Goal: Task Accomplishment & Management: Complete application form

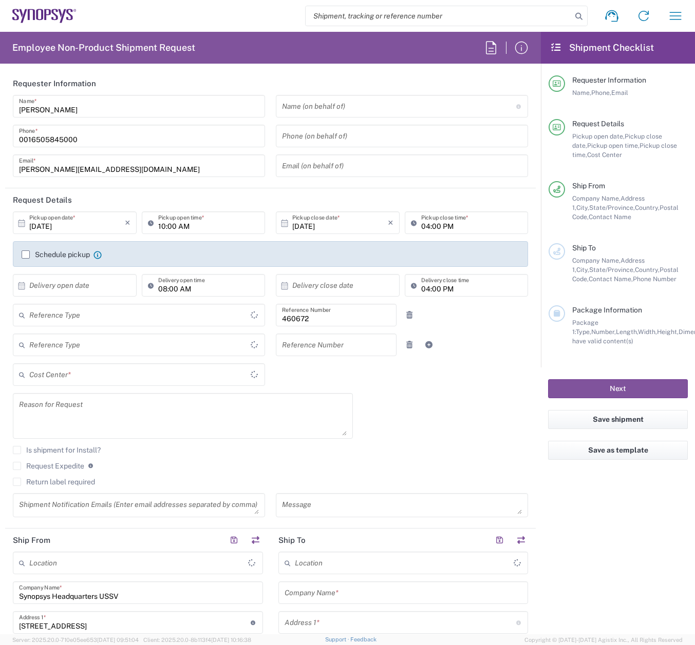
type input "Department"
type input "[GEOGRAPHIC_DATA]"
type input "Delivered at Place"
type input "US01, FIN, Distri 460672"
type input "[US_STATE]"
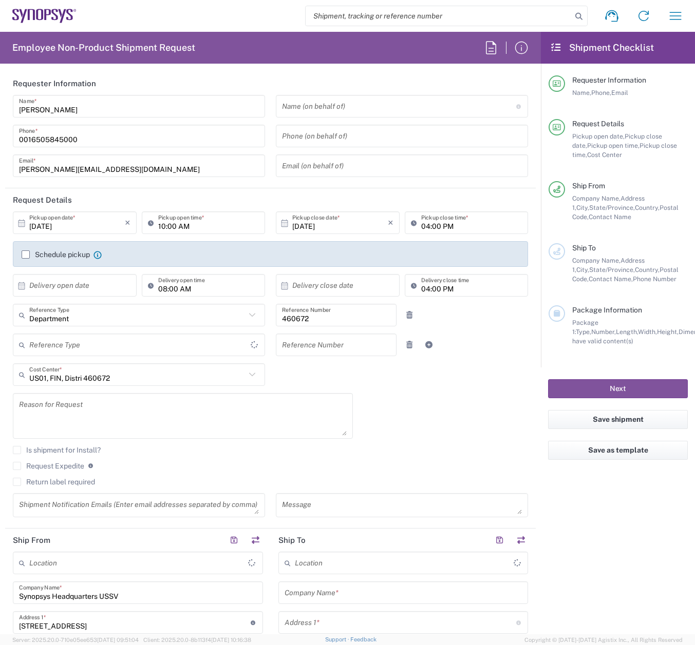
type input "[GEOGRAPHIC_DATA]"
type input "Headquarters USSV"
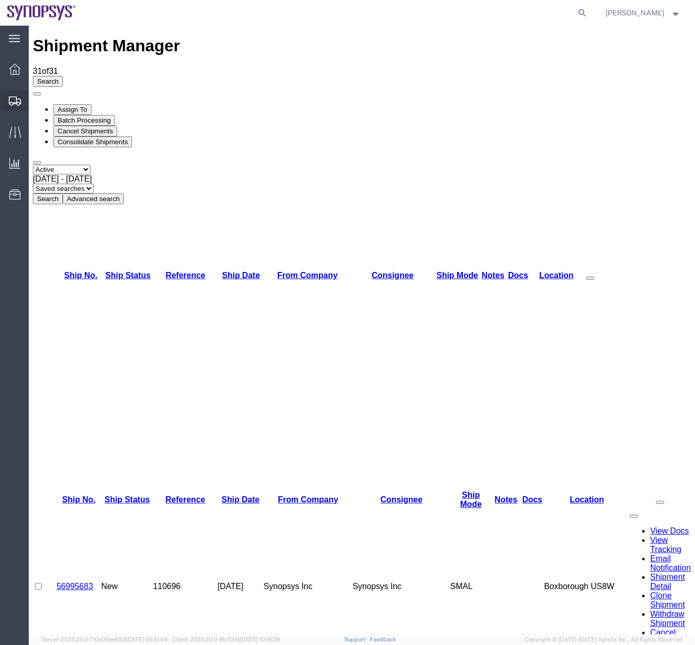
click at [18, 98] on icon at bounding box center [15, 101] width 12 height 9
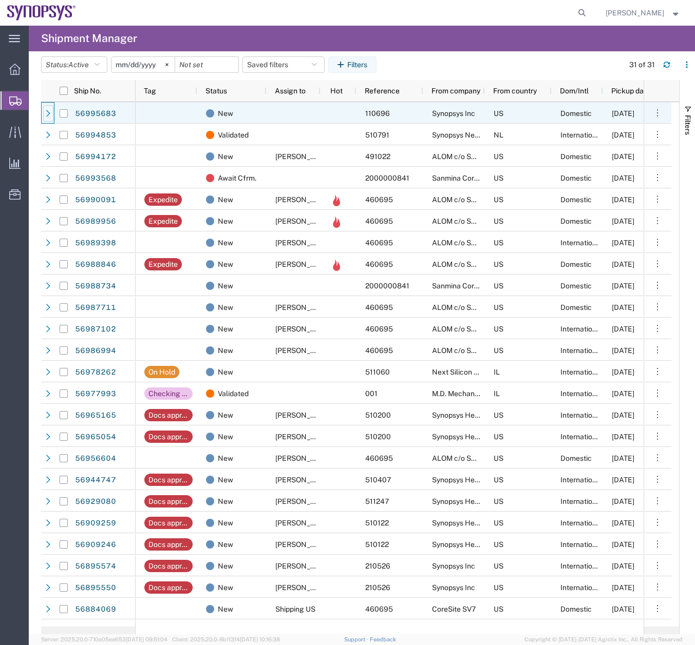
click at [47, 109] on div at bounding box center [48, 113] width 10 height 16
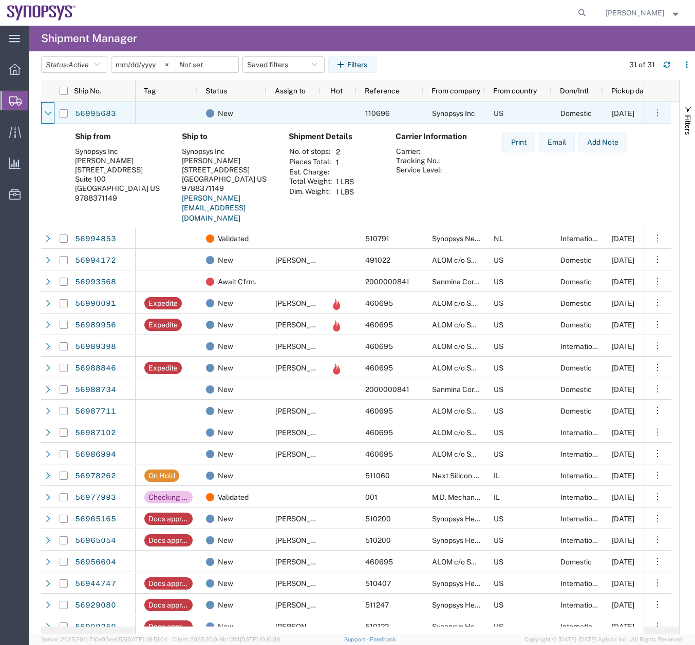
click at [47, 109] on div at bounding box center [48, 113] width 10 height 16
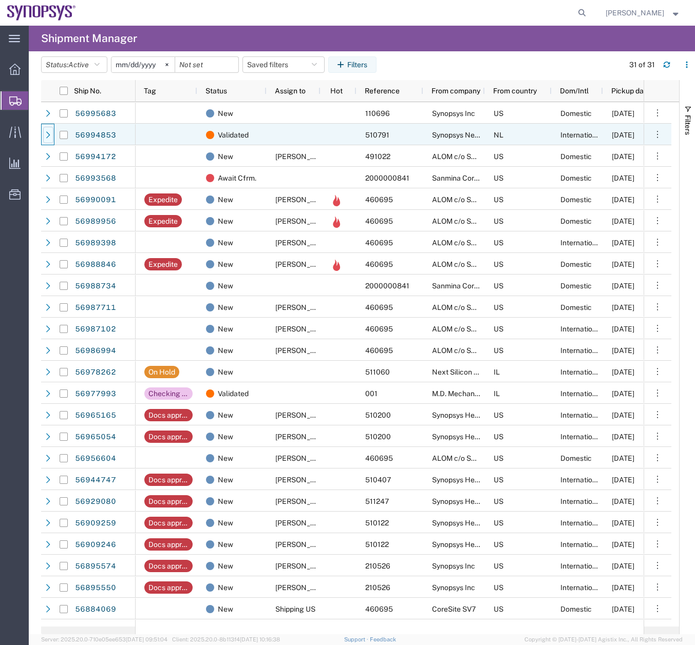
click at [45, 135] on icon at bounding box center [48, 134] width 7 height 7
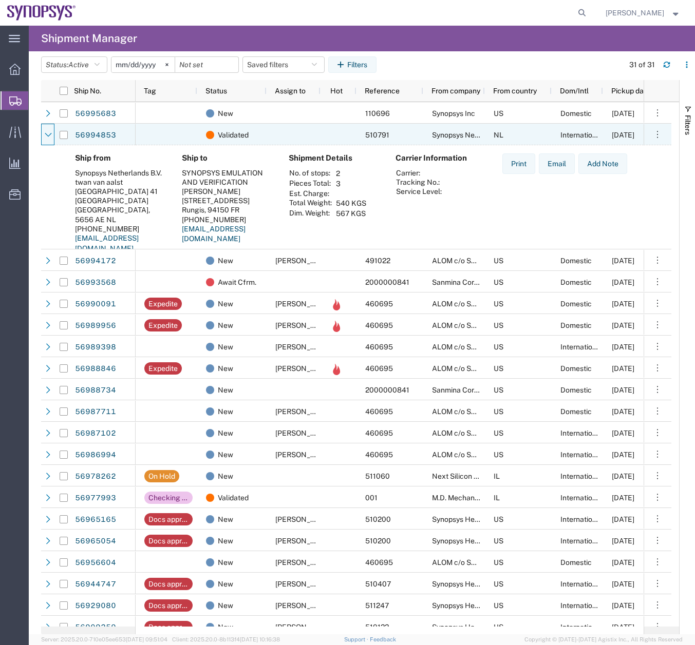
click at [45, 135] on icon at bounding box center [48, 134] width 7 height 7
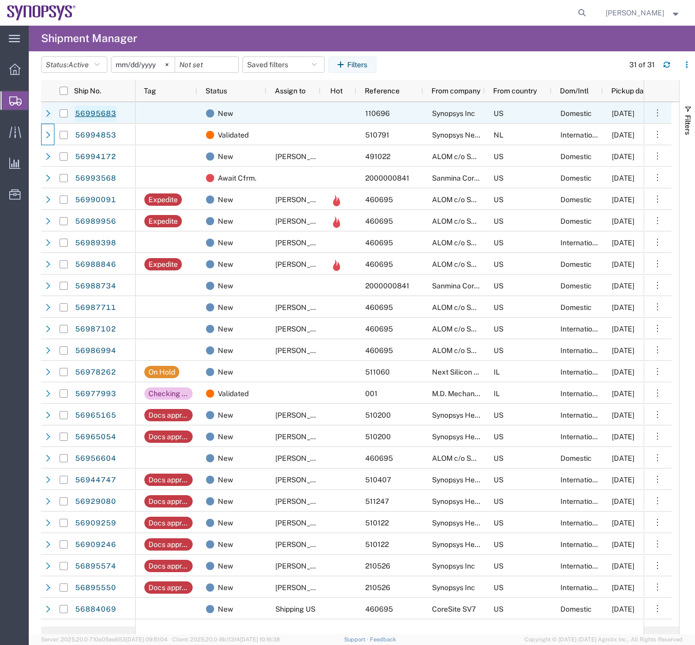
click at [95, 109] on link "56995683" at bounding box center [95, 114] width 42 height 16
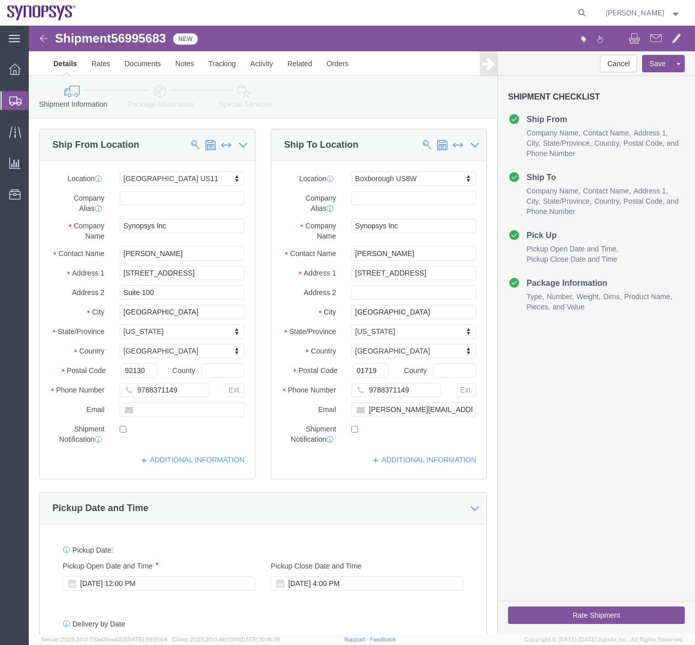
select select "63201"
select select "63185"
click link "Activity"
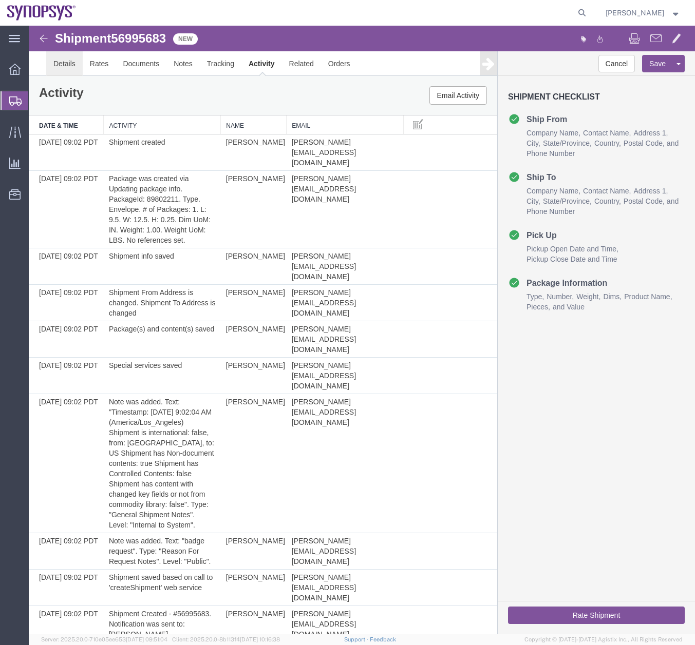
click at [67, 63] on link "Details" at bounding box center [64, 63] width 36 height 25
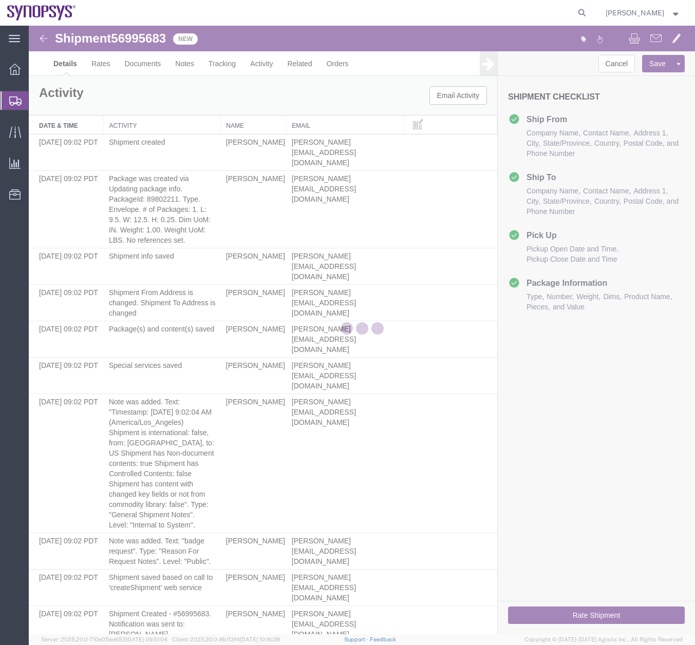
select select "63201"
select select "63185"
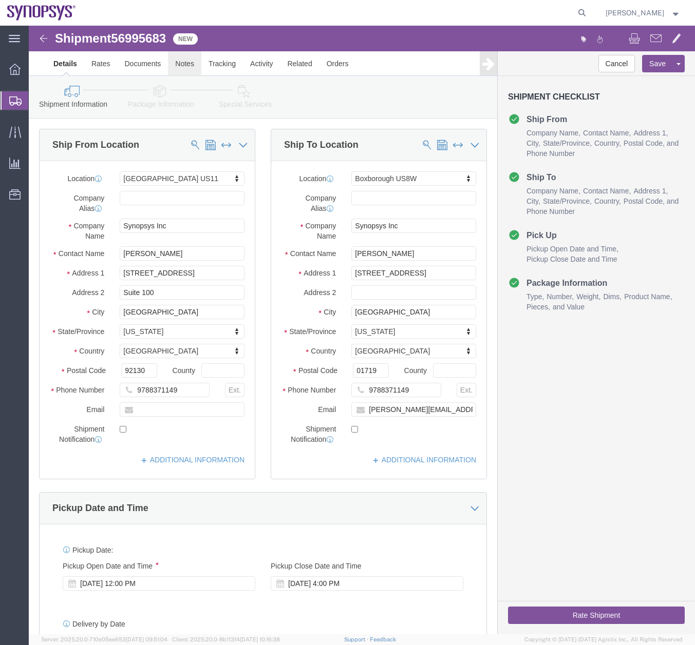
click link "Notes"
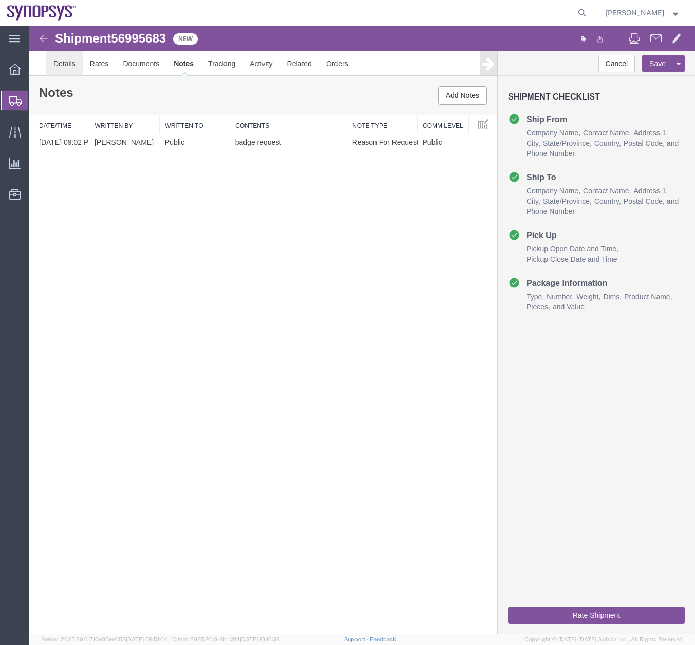
click at [63, 67] on link "Details" at bounding box center [64, 63] width 36 height 25
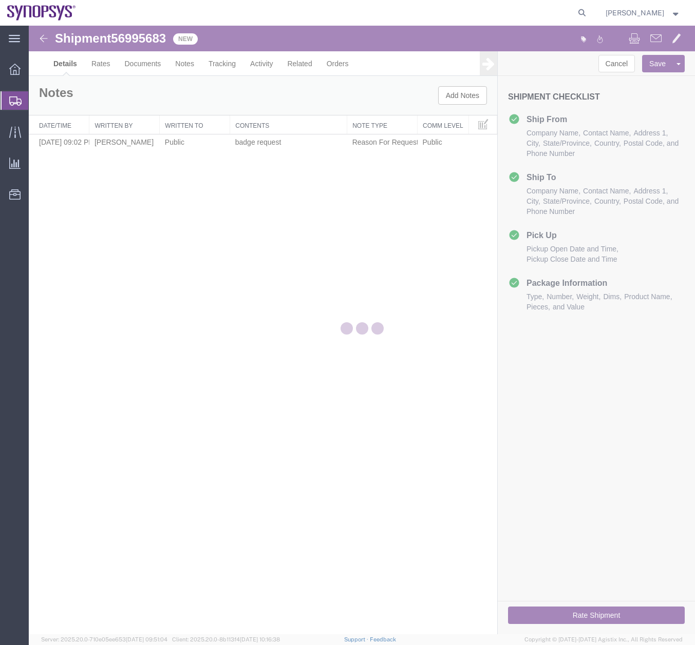
select select "63201"
select select "63185"
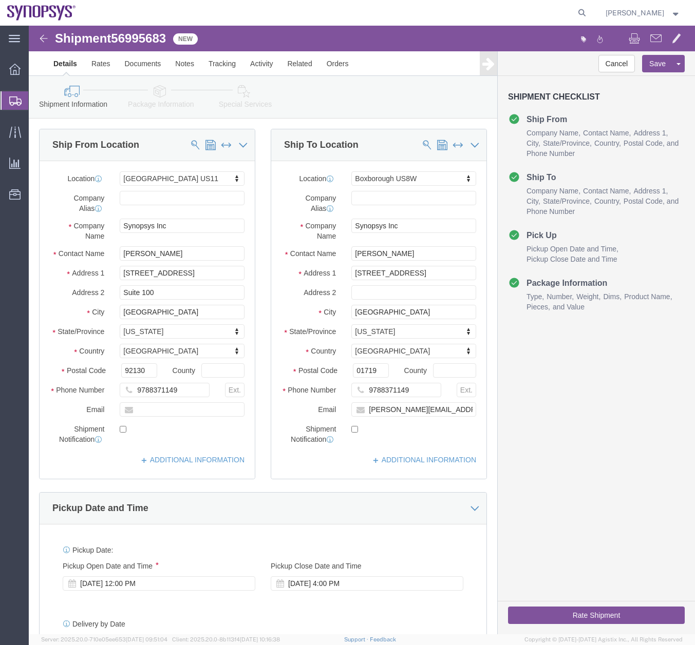
click button "Rate Shipment"
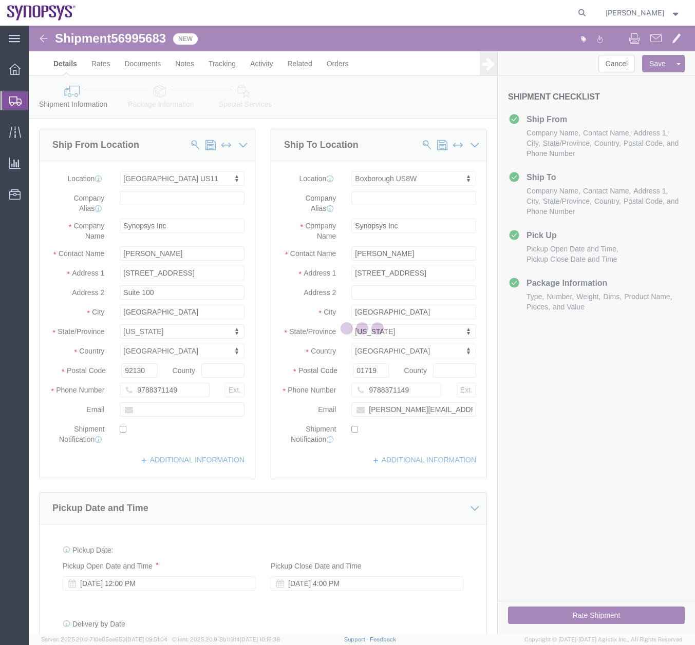
select select
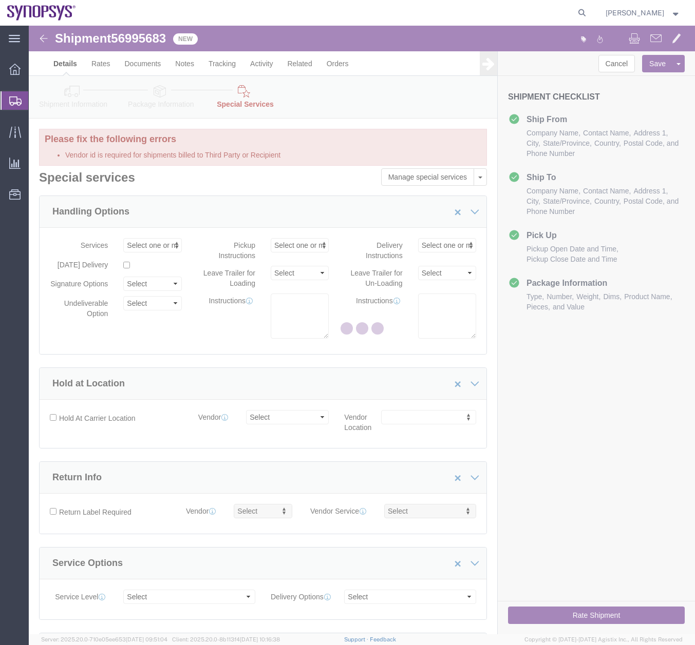
select select "COSTCENTER"
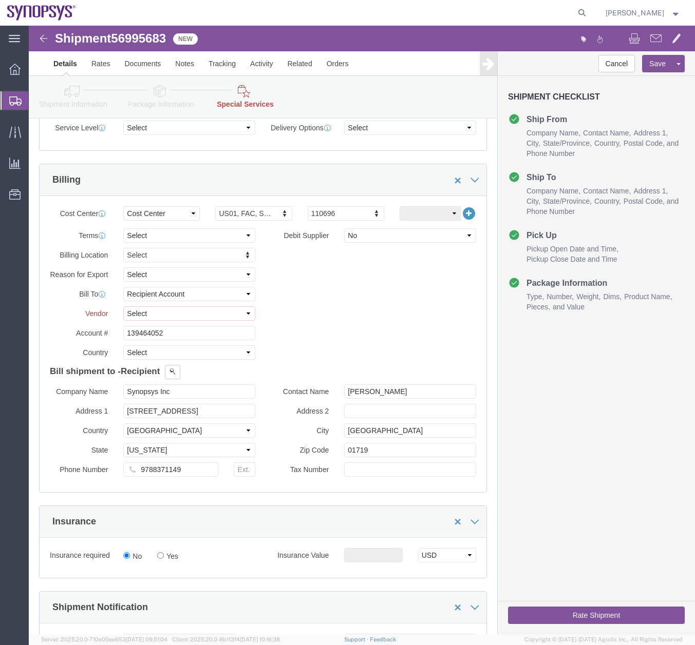
scroll to position [483, 0]
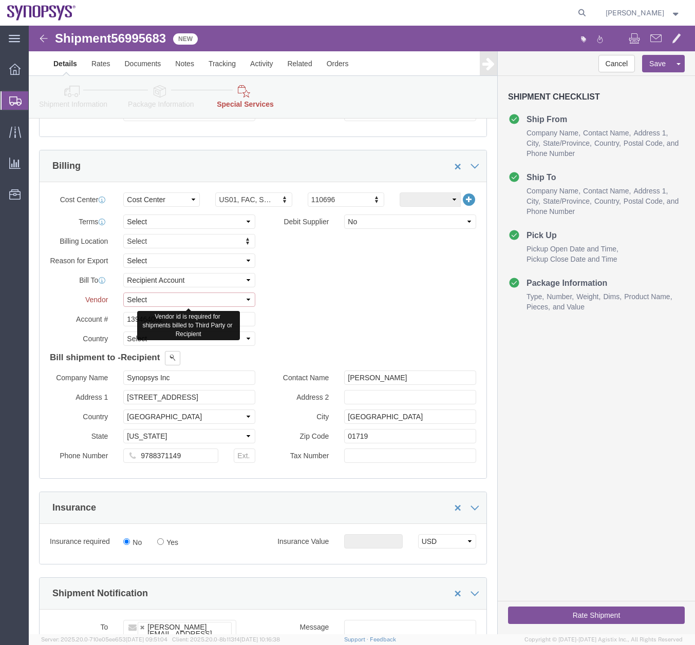
click select "Select DHL FedEx Express UPS"
click div "Billing Location Select Select My Profile Location [GEOGRAPHIC_DATA] DE04 Agrat…"
click select "Select DHL FedEx Express UPS"
select select "FedEx Express"
click select "Select DHL FedEx Express UPS"
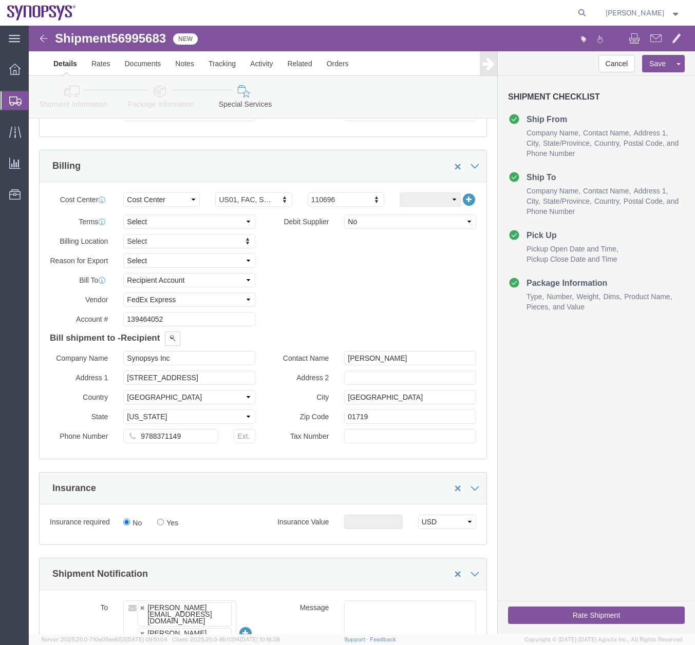
click button "Rate Shipment"
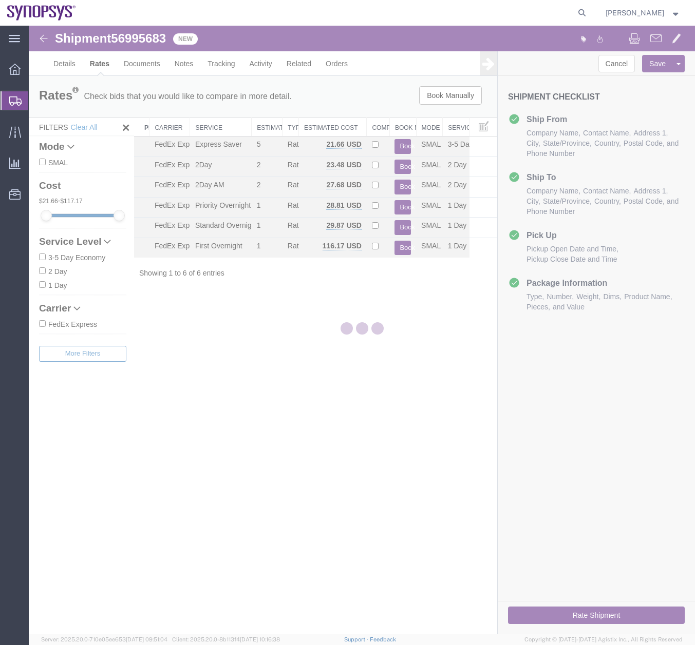
scroll to position [0, 0]
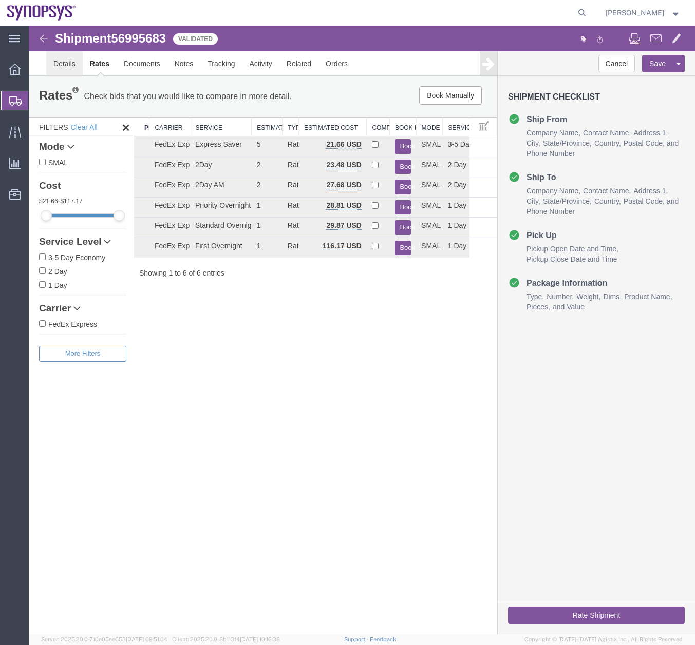
click at [68, 63] on link "Details" at bounding box center [64, 63] width 36 height 25
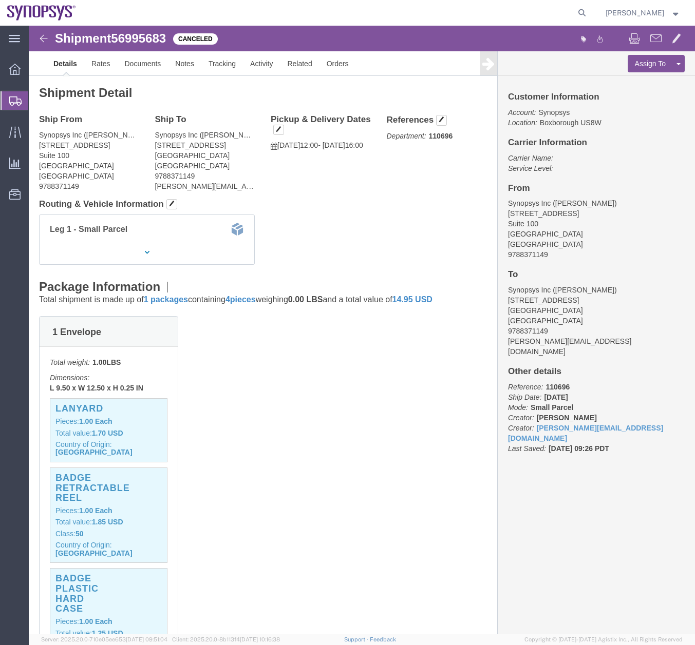
click at [10, 101] on icon at bounding box center [15, 101] width 12 height 9
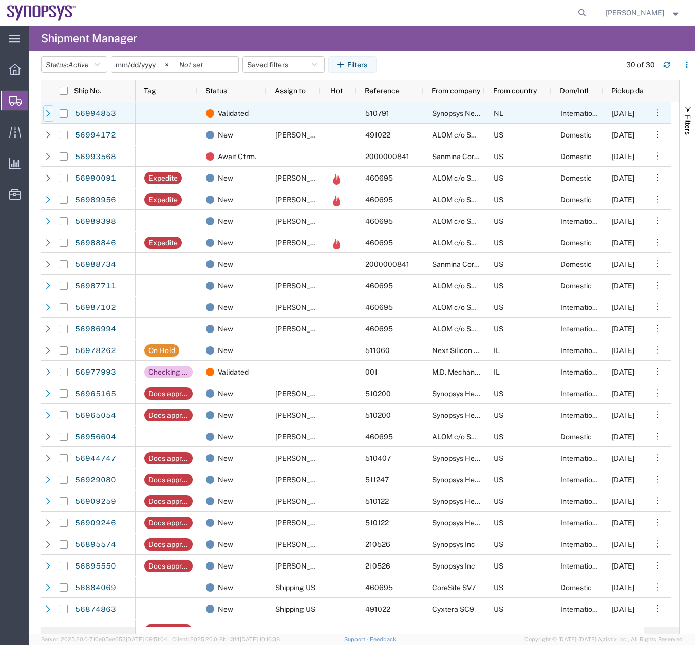
click at [46, 110] on icon at bounding box center [48, 113] width 7 height 7
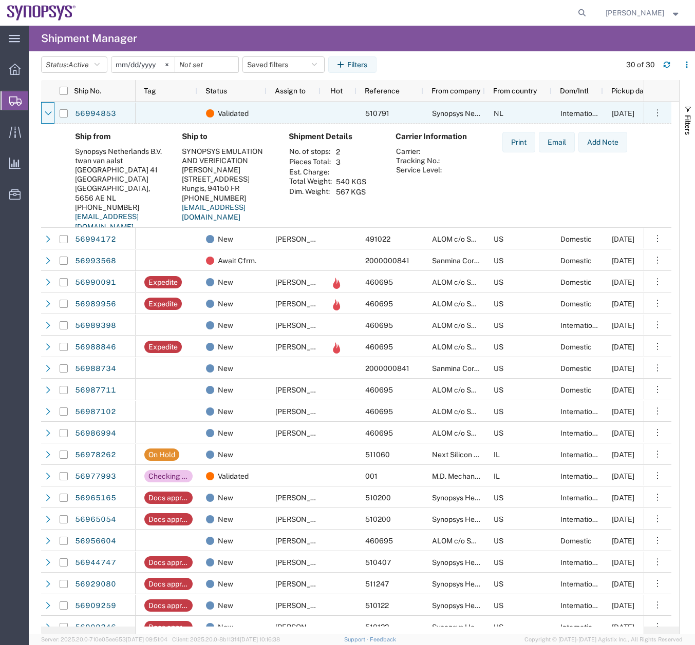
click at [46, 110] on icon at bounding box center [48, 113] width 7 height 7
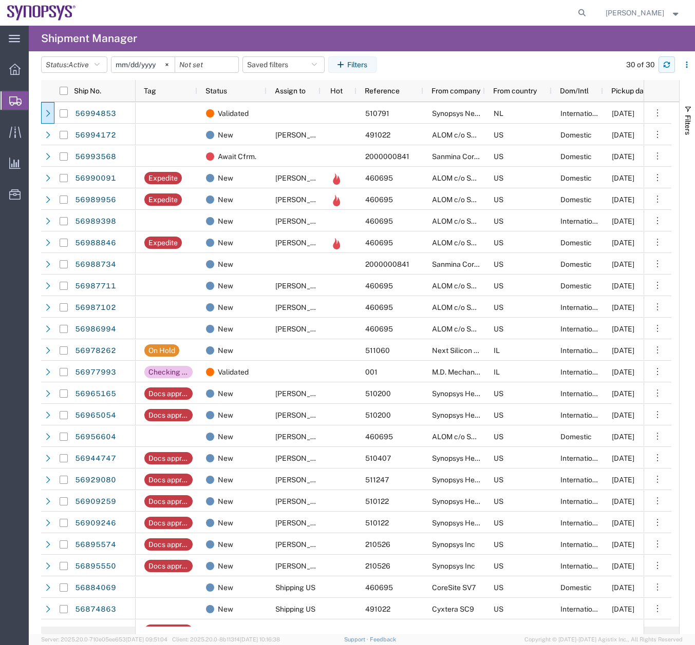
click at [666, 67] on icon "button" at bounding box center [666, 66] width 6 height 3
